Goal: Complete application form

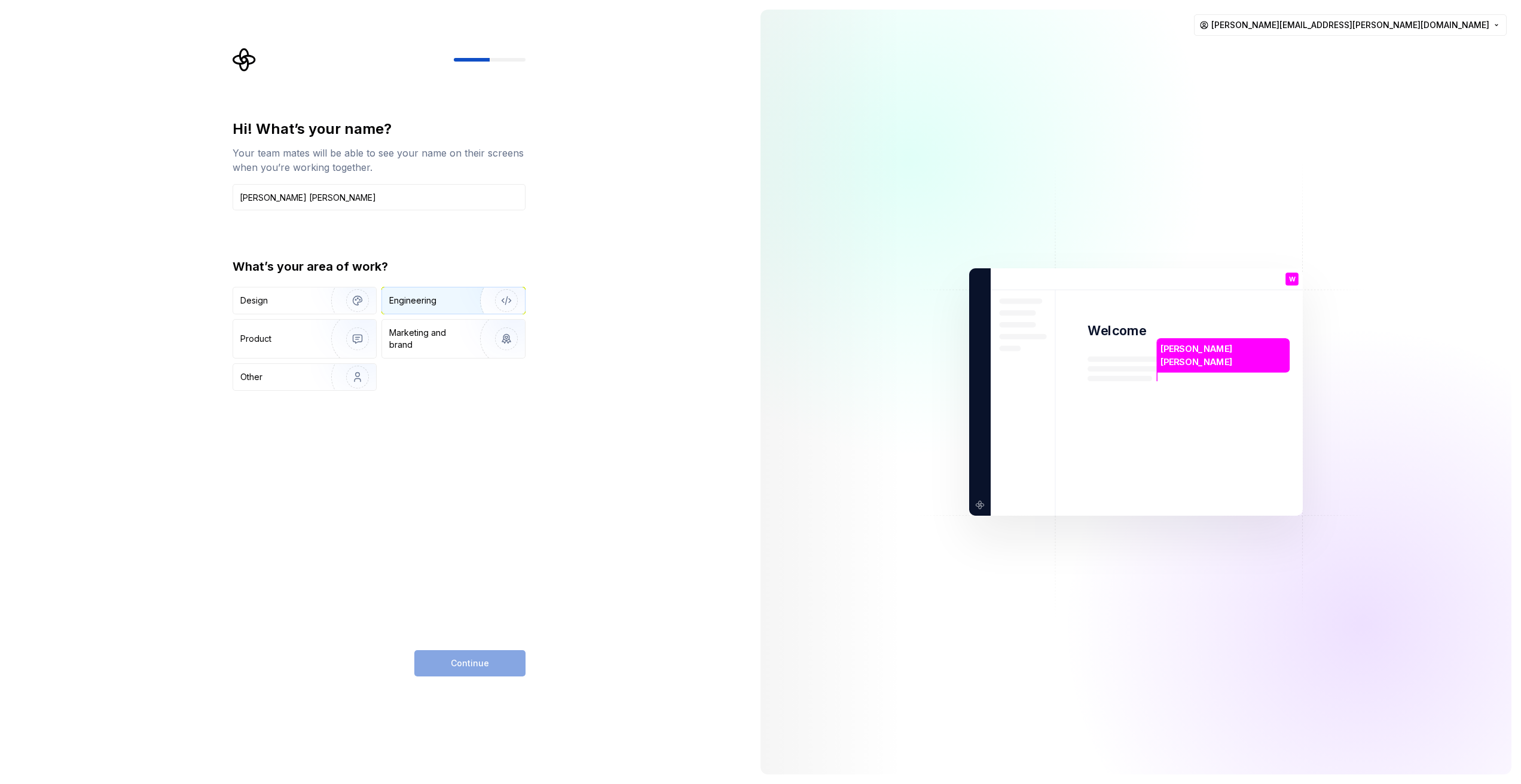
type input "[PERSON_NAME] [PERSON_NAME]"
click at [456, 305] on div "Engineering" at bounding box center [436, 301] width 95 height 12
click at [486, 667] on span "Continue" at bounding box center [470, 664] width 38 height 12
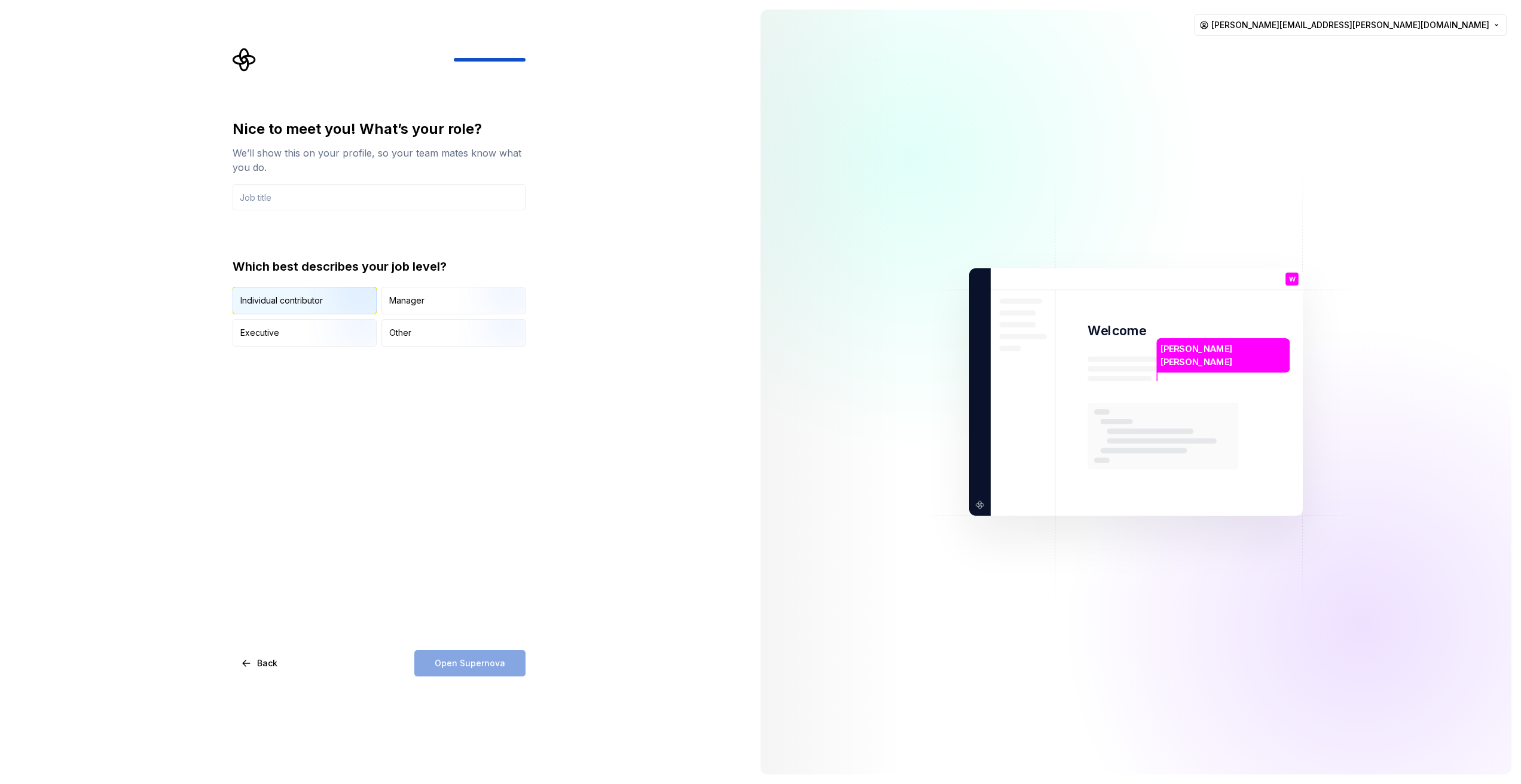
click at [309, 293] on img "button" at bounding box center [347, 316] width 77 height 80
click at [361, 196] on input "text" at bounding box center [379, 198] width 293 height 26
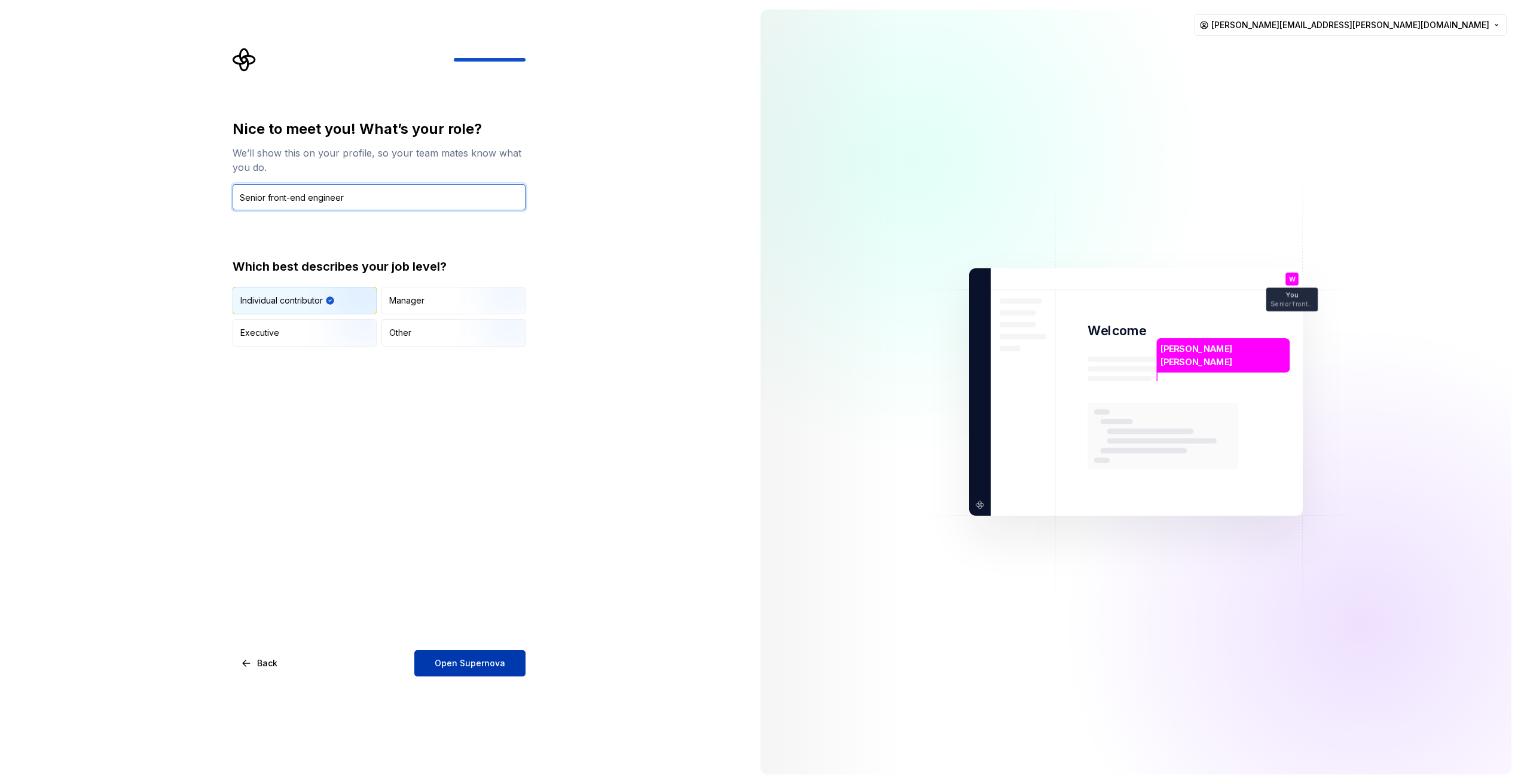
type input "Senior front-end engineer"
click at [458, 663] on span "Open Supernova" at bounding box center [469, 664] width 70 height 12
